Goal: Task Accomplishment & Management: Manage account settings

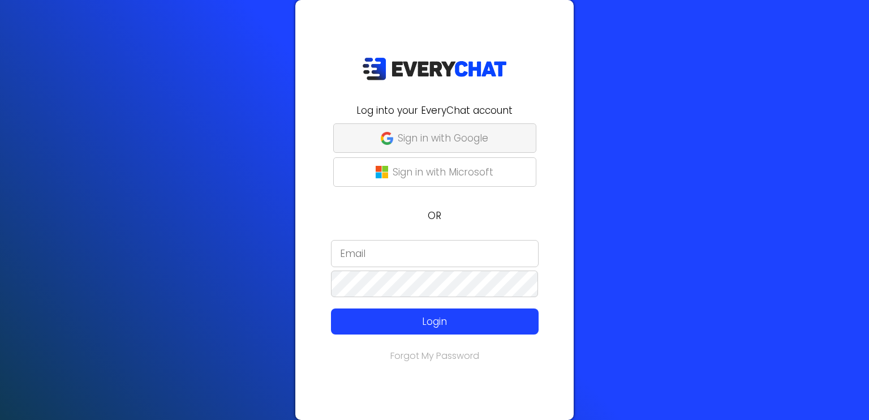
click at [437, 144] on p "Sign in with Google" at bounding box center [443, 138] width 90 height 15
click at [428, 141] on p "Sign in with Google" at bounding box center [443, 138] width 90 height 15
